Goal: Task Accomplishment & Management: Manage account settings

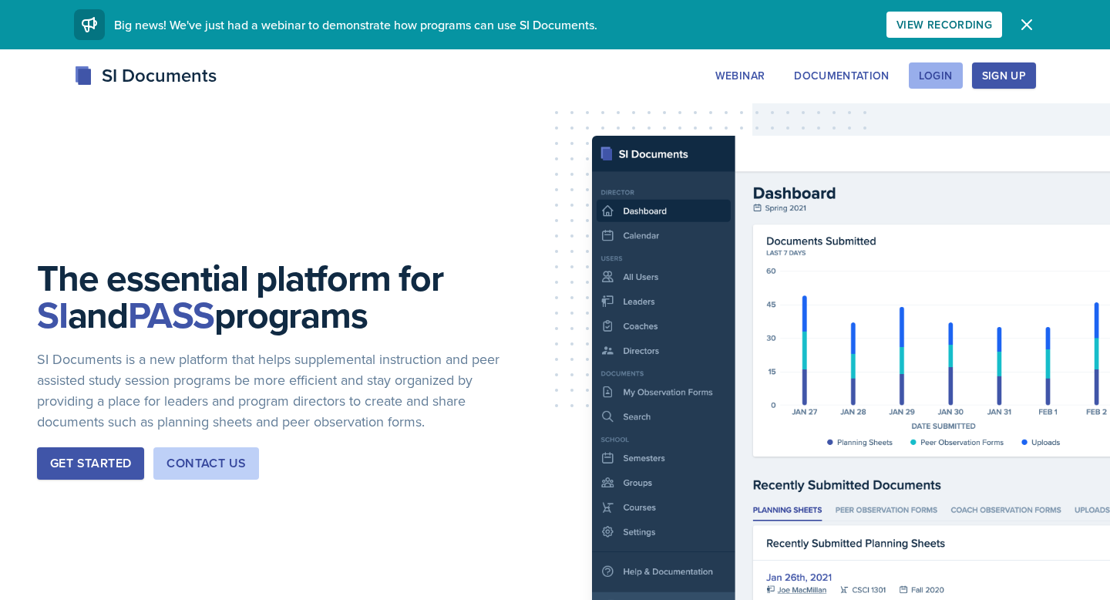
click at [925, 74] on div "Login" at bounding box center [936, 75] width 34 height 12
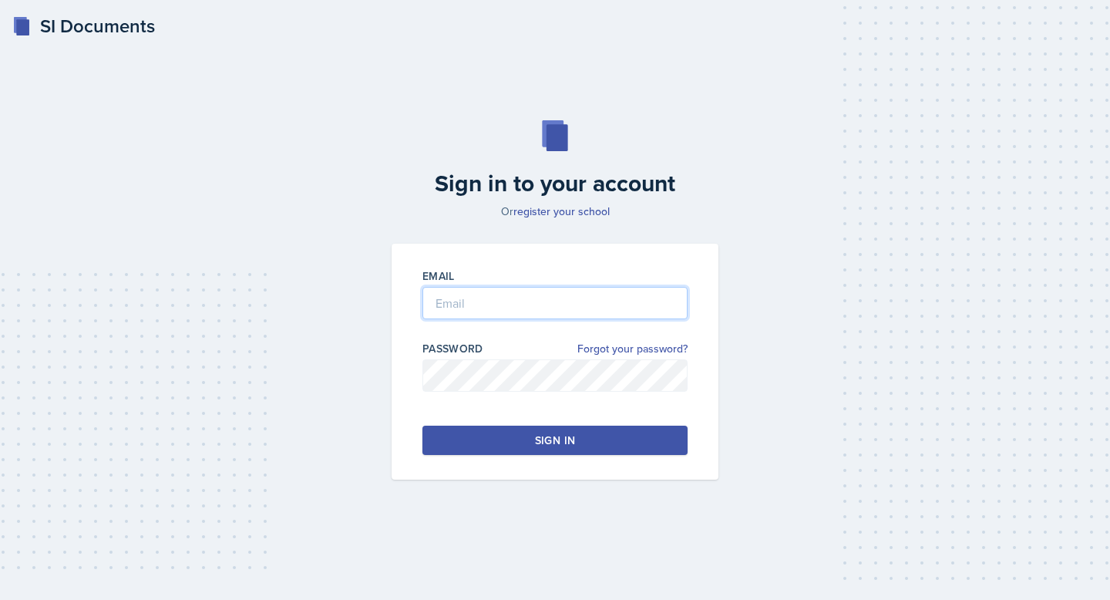
click at [651, 300] on input "email" at bounding box center [554, 303] width 265 height 32
type input "G"
type input "[EMAIL_ADDRESS][DOMAIN_NAME]"
click at [494, 434] on button "Sign in" at bounding box center [554, 440] width 265 height 29
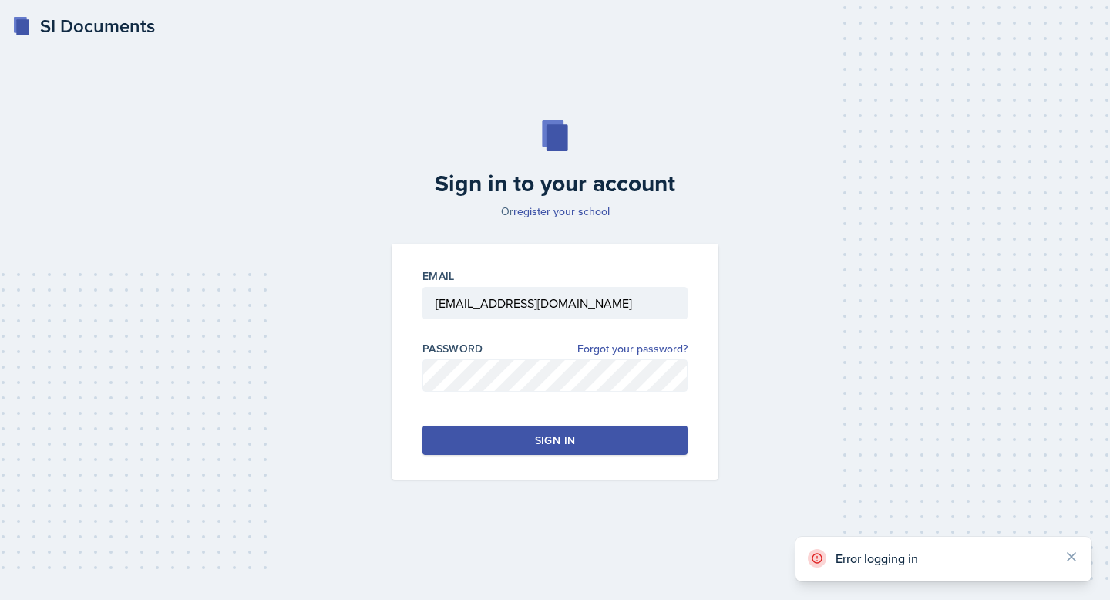
click at [494, 434] on button "Sign in" at bounding box center [554, 440] width 265 height 29
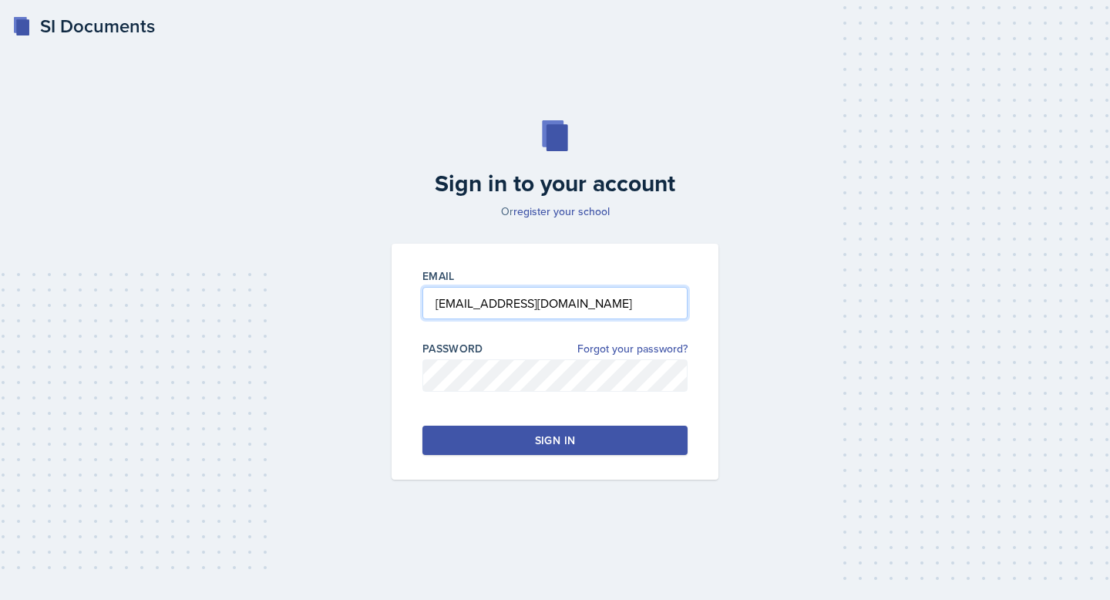
click at [560, 307] on input "[EMAIL_ADDRESS][DOMAIN_NAME]" at bounding box center [554, 303] width 265 height 32
click at [523, 432] on button "Sign in" at bounding box center [554, 440] width 265 height 29
click at [600, 351] on link "Forgot your password?" at bounding box center [632, 349] width 110 height 16
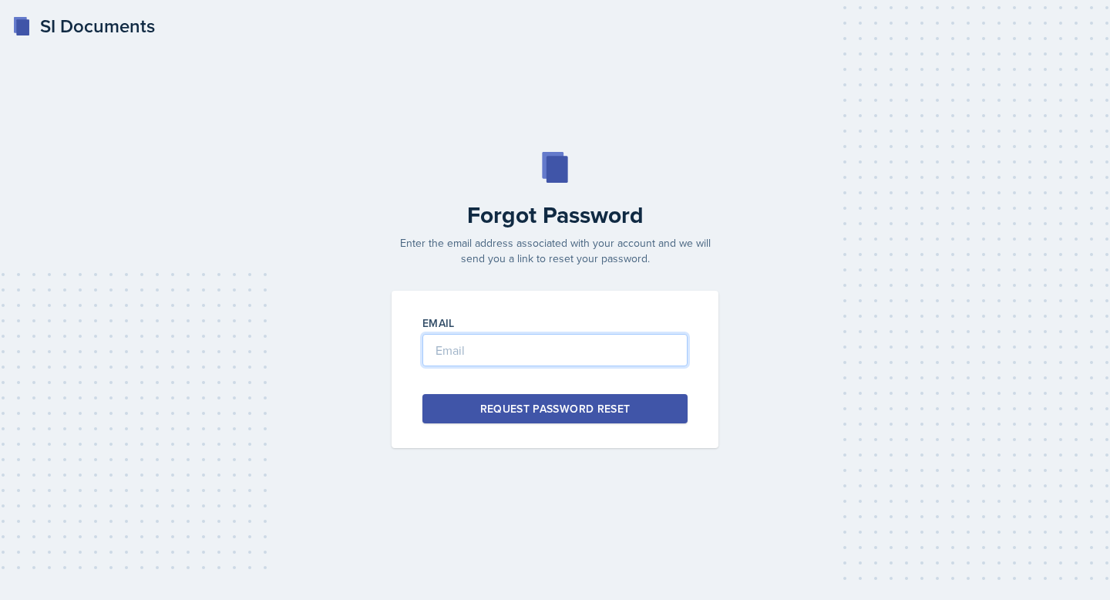
click at [600, 351] on input "email" at bounding box center [554, 350] width 265 height 32
type input "[EMAIL_ADDRESS][DOMAIN_NAME]"
click at [567, 412] on div "Request Password Reset" at bounding box center [555, 408] width 150 height 15
